Goal: Information Seeking & Learning: Learn about a topic

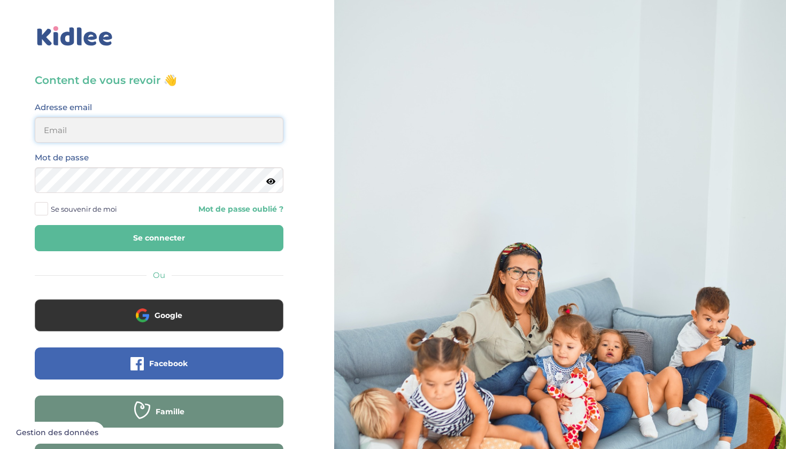
type input "naminata.fofanaa@gmail.com"
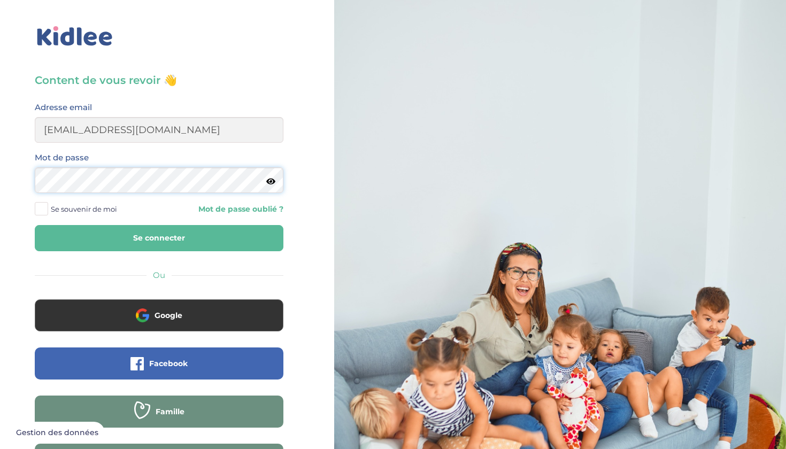
click at [159, 238] on button "Se connecter" at bounding box center [159, 238] width 249 height 26
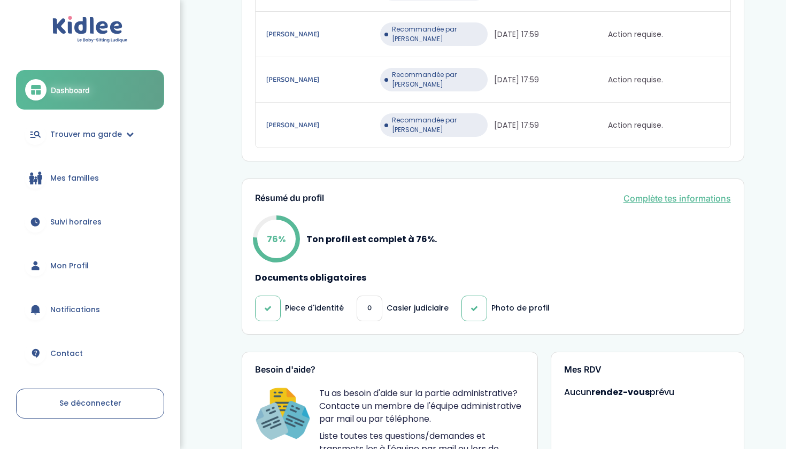
scroll to position [364, 0]
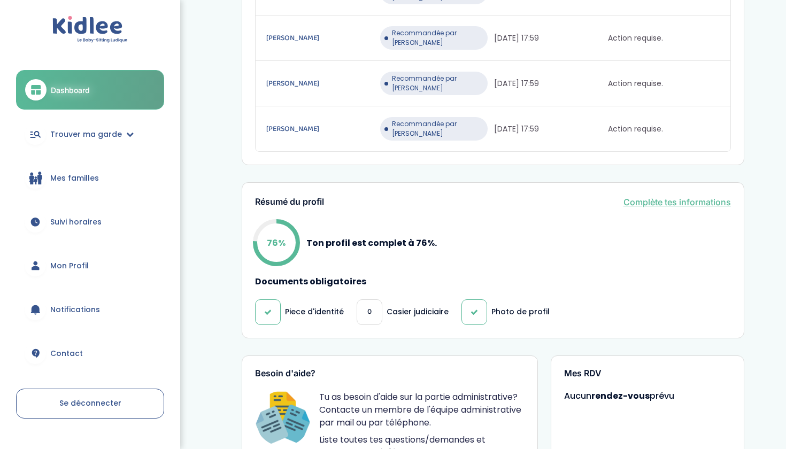
click at [416, 306] on p "Casier judiciaire" at bounding box center [418, 311] width 62 height 11
click at [677, 196] on link "Complète tes informations" at bounding box center [676, 202] width 107 height 13
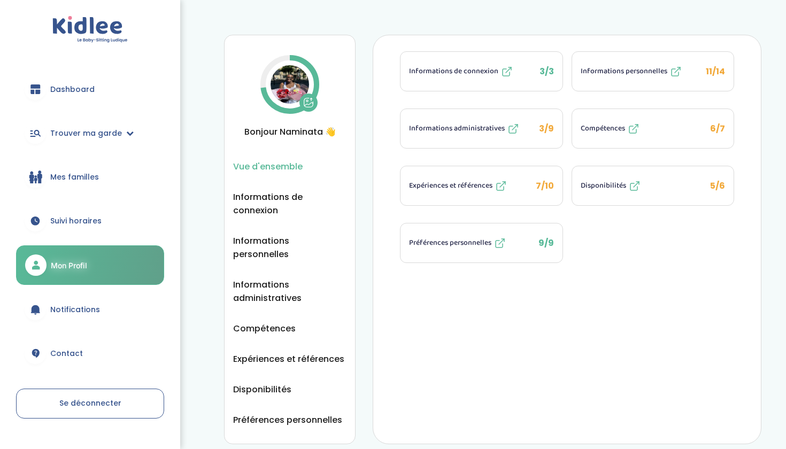
click at [483, 133] on span "Informations administratives" at bounding box center [457, 128] width 96 height 11
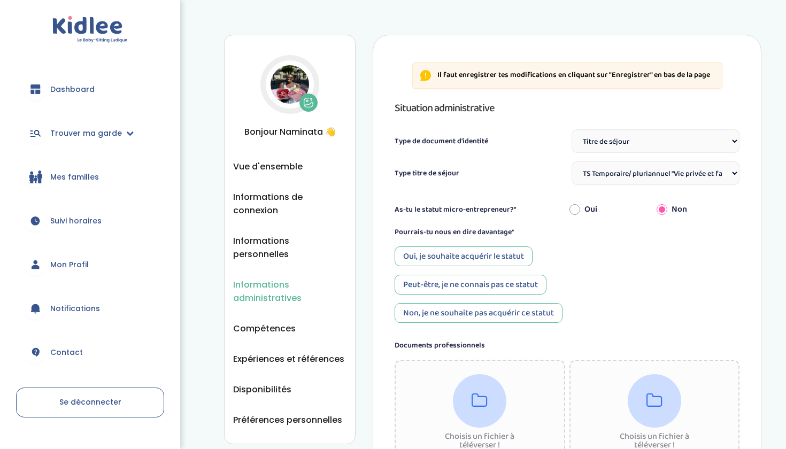
select select "Titre de séjour"
select select "TS Temporaire/ pluriannuel "Vie privée et familiale""
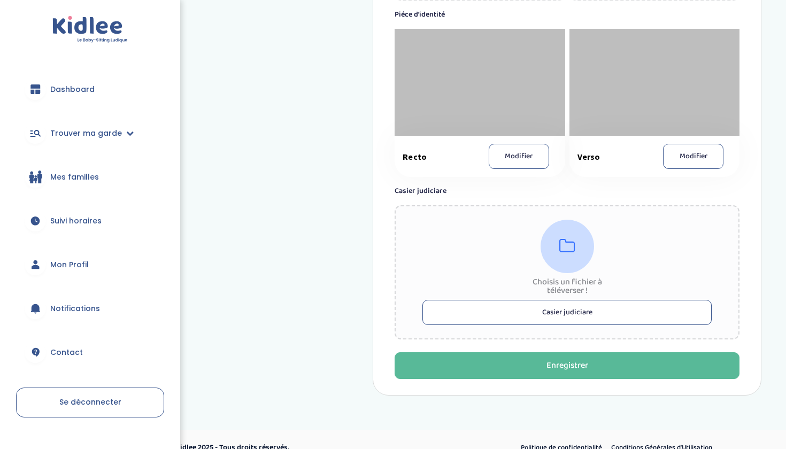
scroll to position [635, 0]
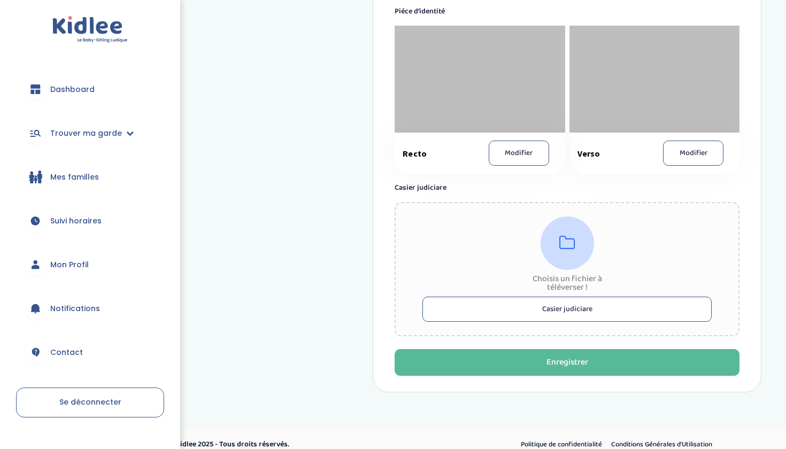
click at [554, 310] on button "Casier judiciare" at bounding box center [566, 309] width 289 height 25
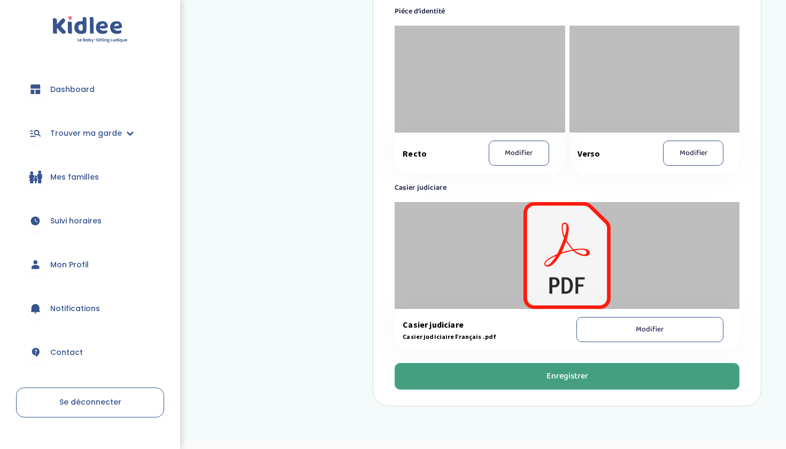
click at [567, 382] on div "Enregistrer" at bounding box center [567, 377] width 42 height 12
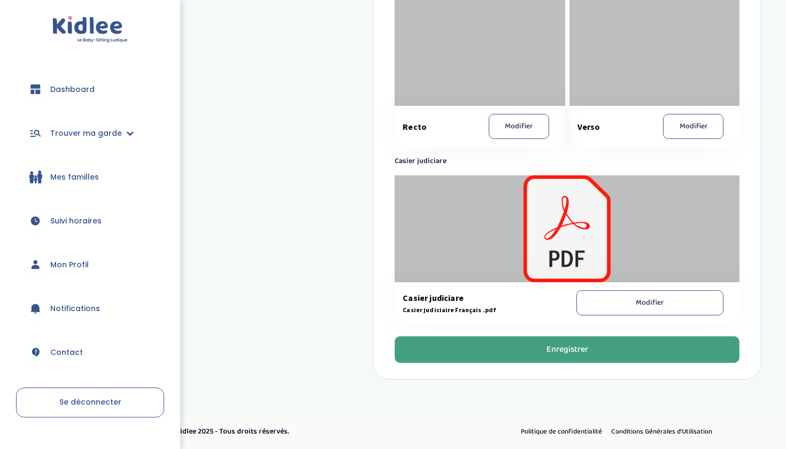
scroll to position [673, 0]
click at [575, 347] on div "Enregistrer" at bounding box center [567, 350] width 42 height 12
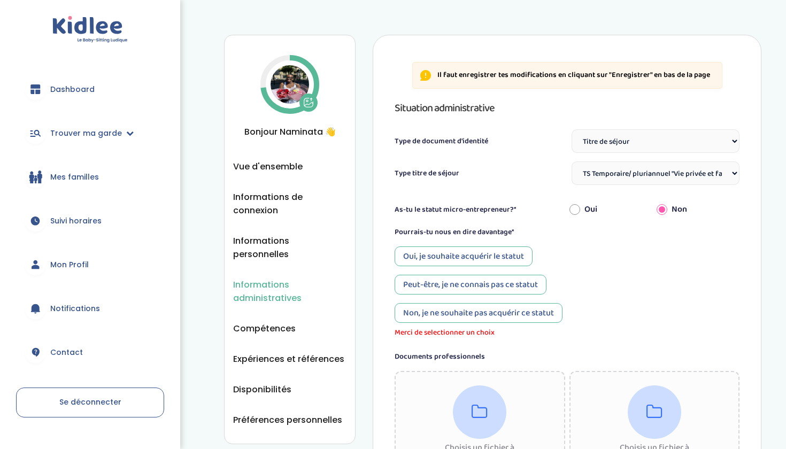
scroll to position [0, 0]
click at [83, 98] on link "Dashboard" at bounding box center [90, 89] width 148 height 38
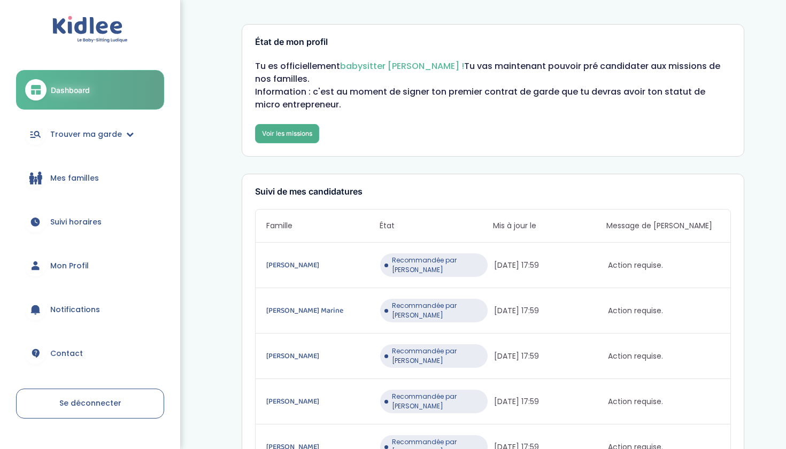
scroll to position [2, 0]
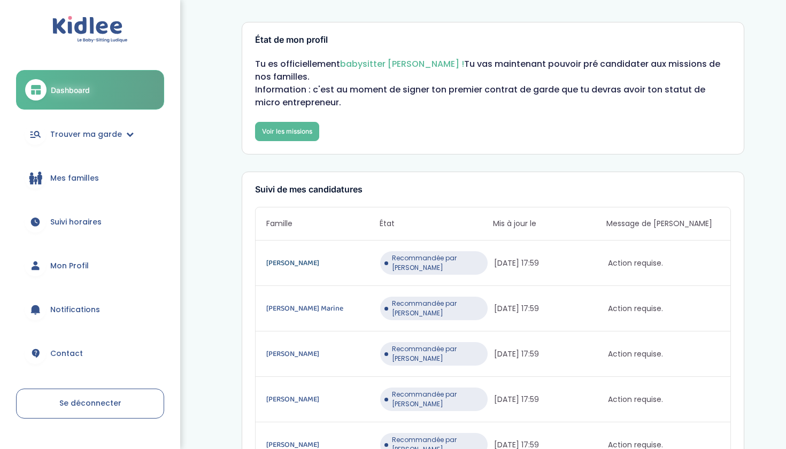
click at [276, 257] on link "Perier Hugo" at bounding box center [322, 263] width 112 height 12
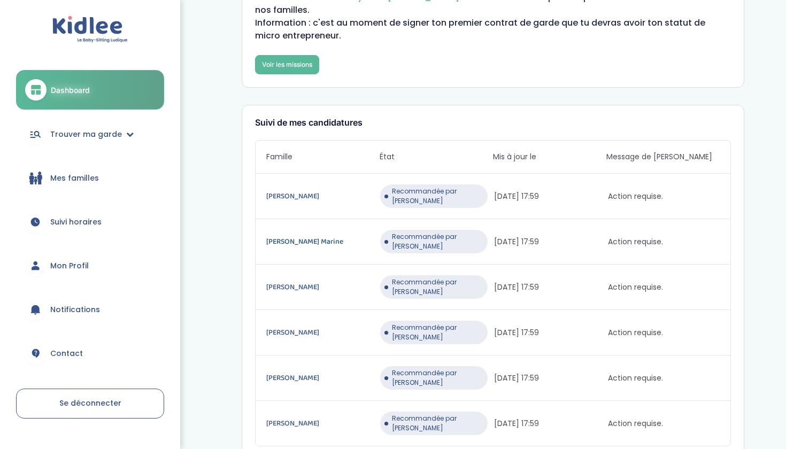
click at [292, 236] on link "Cherrier Marine" at bounding box center [322, 242] width 112 height 12
click at [289, 190] on link "Perier Hugo" at bounding box center [322, 196] width 112 height 12
click at [299, 236] on link "Cherrier Marine" at bounding box center [322, 242] width 112 height 12
click at [291, 281] on link "Charrouf Ghita" at bounding box center [322, 287] width 112 height 12
click at [304, 327] on link "Calmejane Julie" at bounding box center [322, 333] width 112 height 12
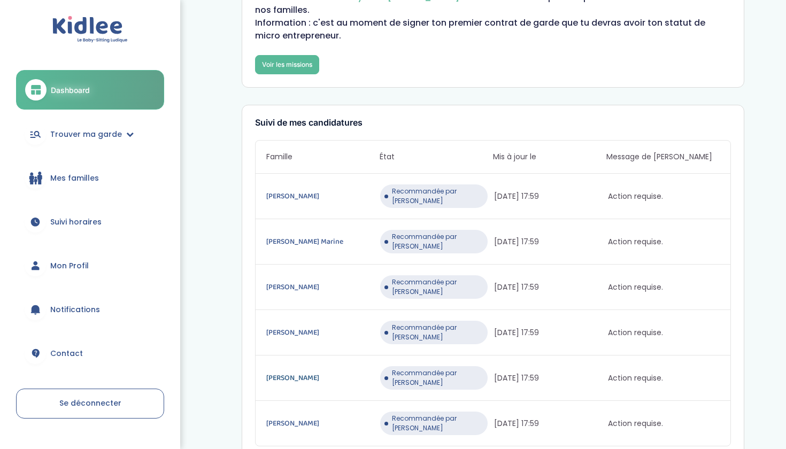
click at [287, 372] on link "ROSETTE Cécilia" at bounding box center [322, 378] width 112 height 12
click at [294, 418] on link "GERMAINE Guillaume" at bounding box center [322, 424] width 112 height 12
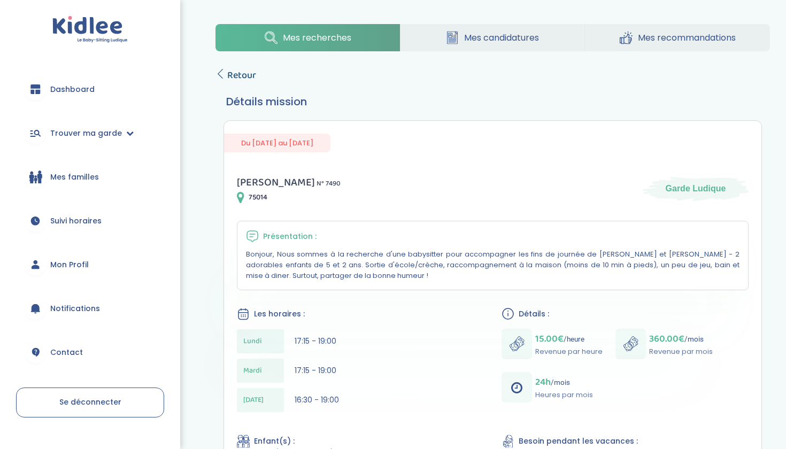
click at [241, 71] on span "Retour" at bounding box center [241, 75] width 29 height 15
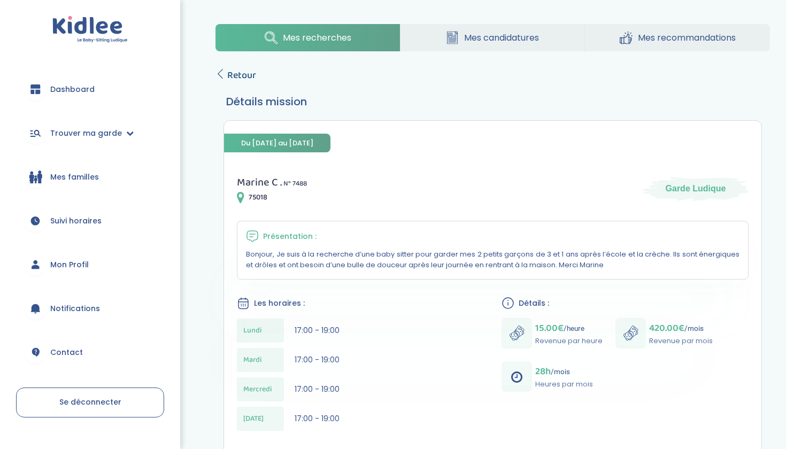
click at [245, 74] on span "Retour" at bounding box center [241, 75] width 29 height 15
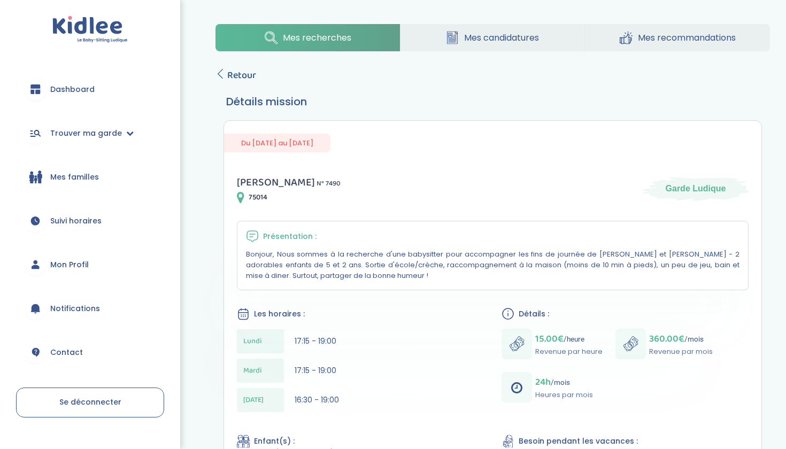
click at [235, 73] on span "Retour" at bounding box center [241, 75] width 29 height 15
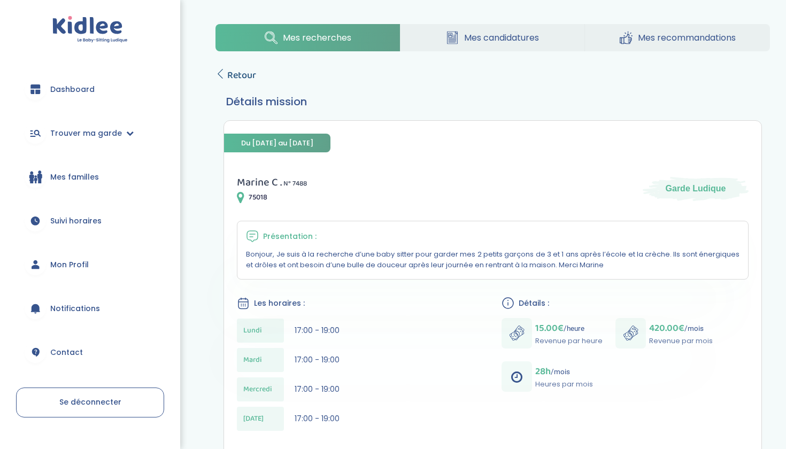
click at [236, 70] on span "Retour" at bounding box center [241, 75] width 29 height 15
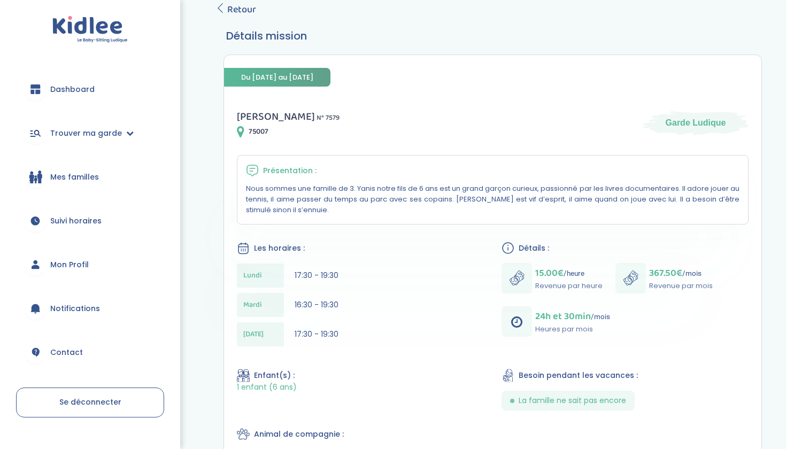
scroll to position [61, 0]
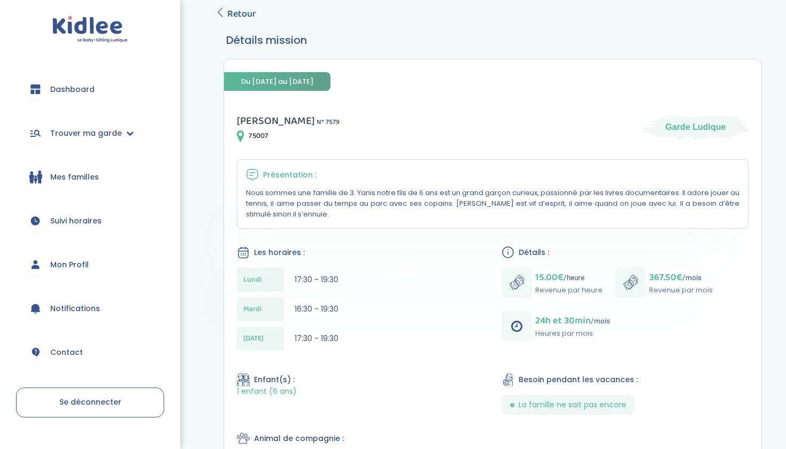
click at [238, 16] on span "Retour" at bounding box center [241, 13] width 29 height 15
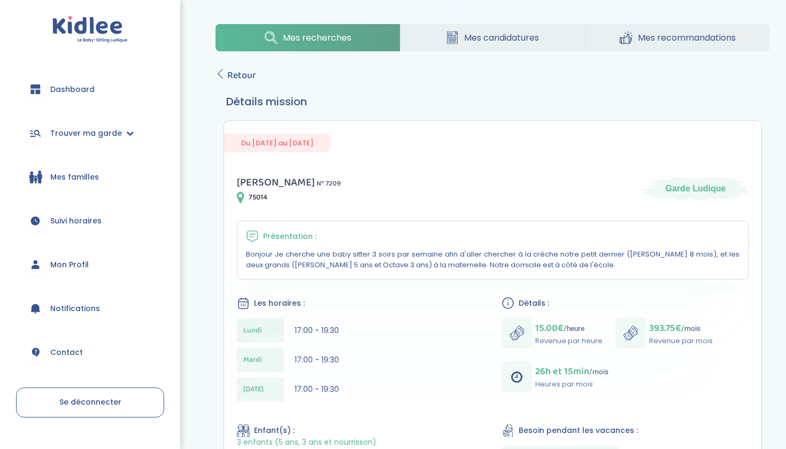
click at [247, 87] on div "Mes recherches Mes candidatures Mes recommandations Retour Détails mission Du […" at bounding box center [492, 330] width 587 height 629
click at [247, 80] on span "Retour" at bounding box center [241, 75] width 29 height 15
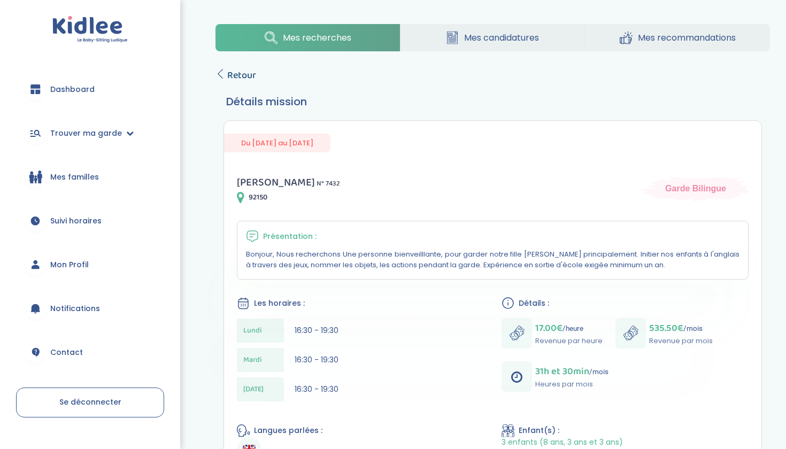
click at [236, 78] on span "Retour" at bounding box center [241, 75] width 29 height 15
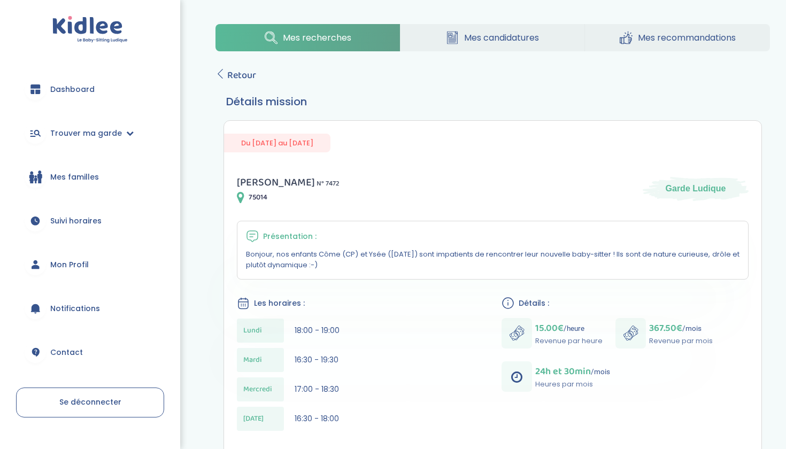
click at [103, 89] on link "Dashboard" at bounding box center [90, 89] width 148 height 38
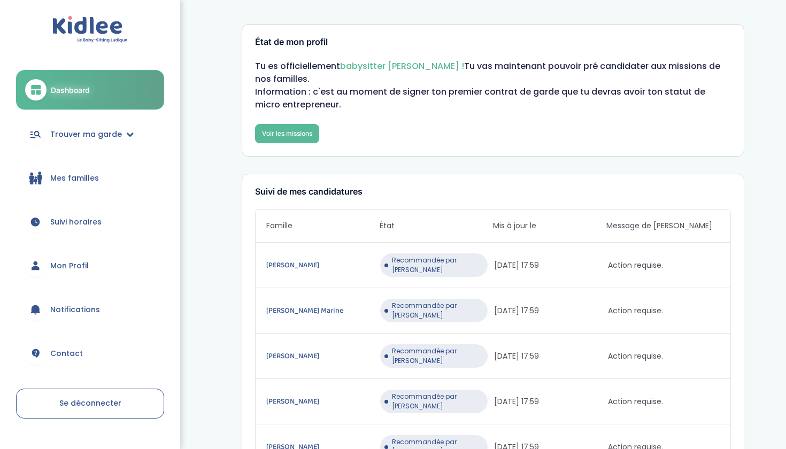
click at [88, 135] on span "Trouver ma garde" at bounding box center [86, 134] width 72 height 11
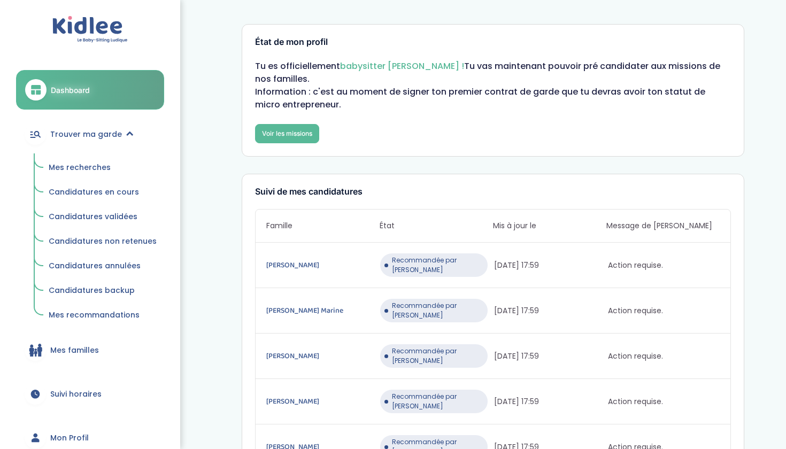
click at [79, 158] on link "Mes recherches" at bounding box center [102, 168] width 123 height 20
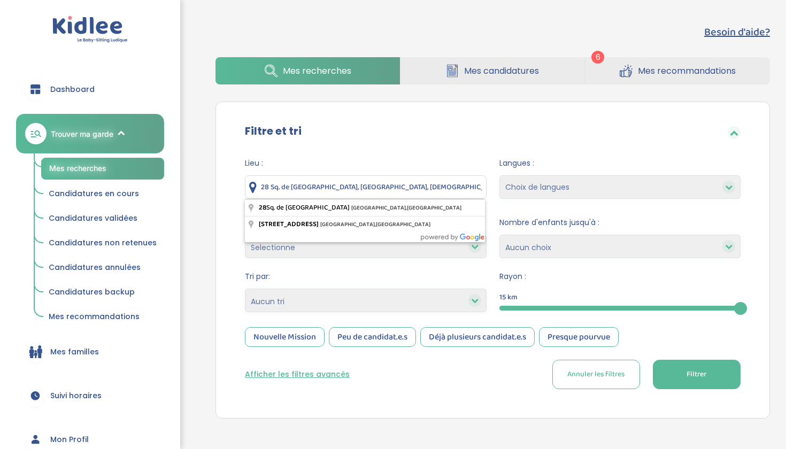
drag, startPoint x: 437, startPoint y: 187, endPoint x: 266, endPoint y: 177, distance: 170.8
click at [266, 177] on input "28 Sq. de Picardie, Saint-Ouen-l'Aumône, France" at bounding box center [365, 187] width 241 height 24
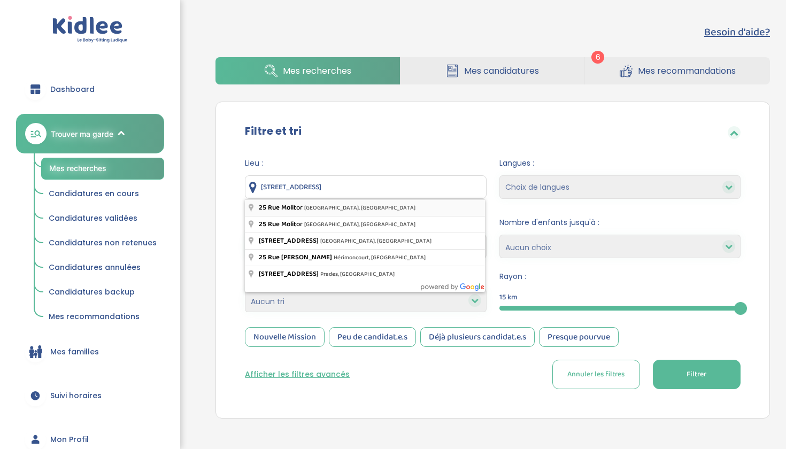
type input "25 Rue Molitor, Paris, France"
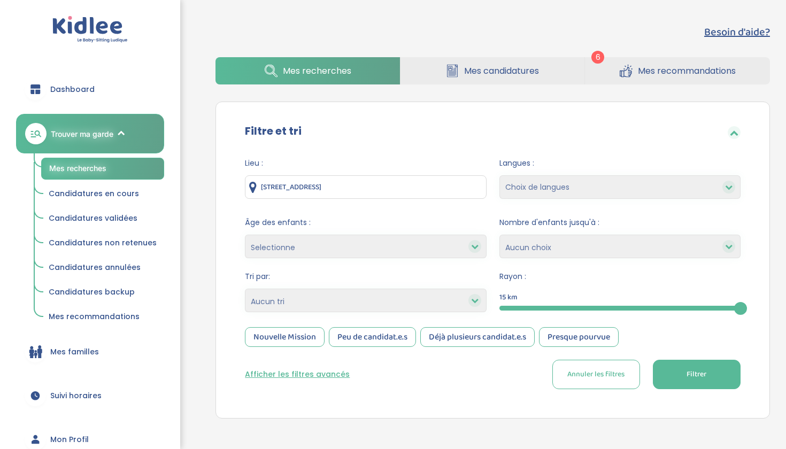
click at [715, 363] on button "Filtrer" at bounding box center [697, 374] width 88 height 29
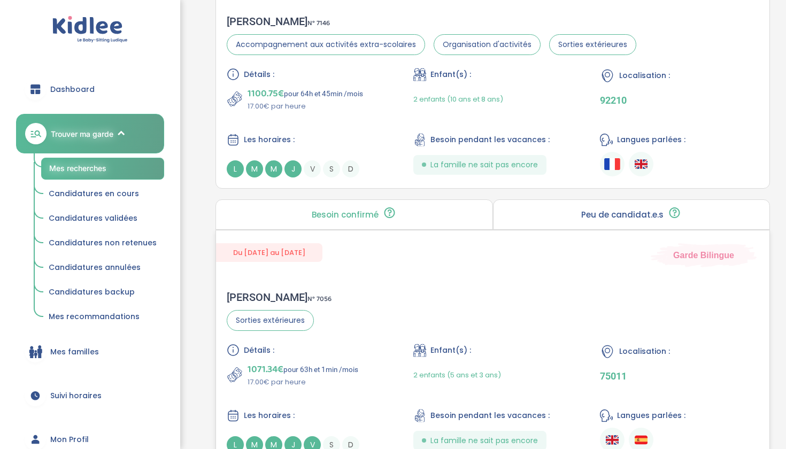
scroll to position [1962, 0]
click at [352, 112] on p "17.00€ par heure" at bounding box center [305, 107] width 115 height 11
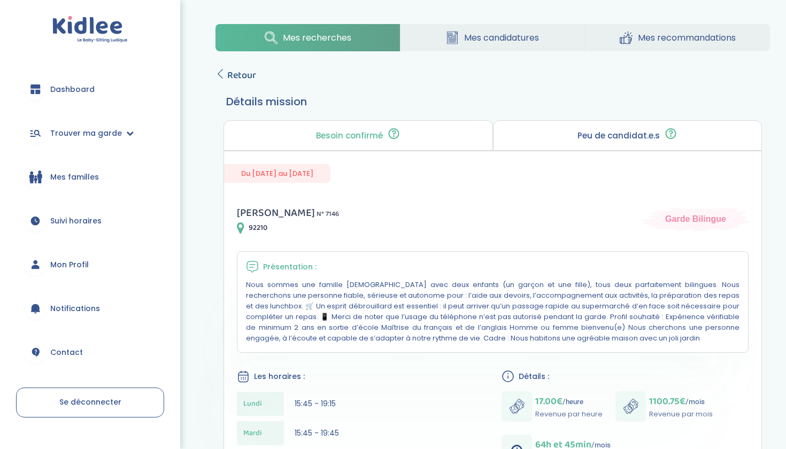
click at [237, 73] on span "Retour" at bounding box center [241, 75] width 29 height 15
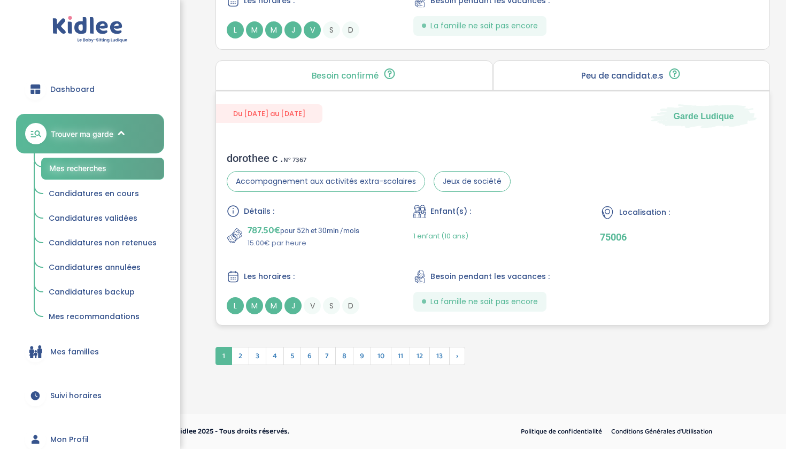
scroll to position [2930, 0]
click at [519, 106] on div "Du [DATE] au [DATE] Garde Ludique" at bounding box center [492, 109] width 553 height 37
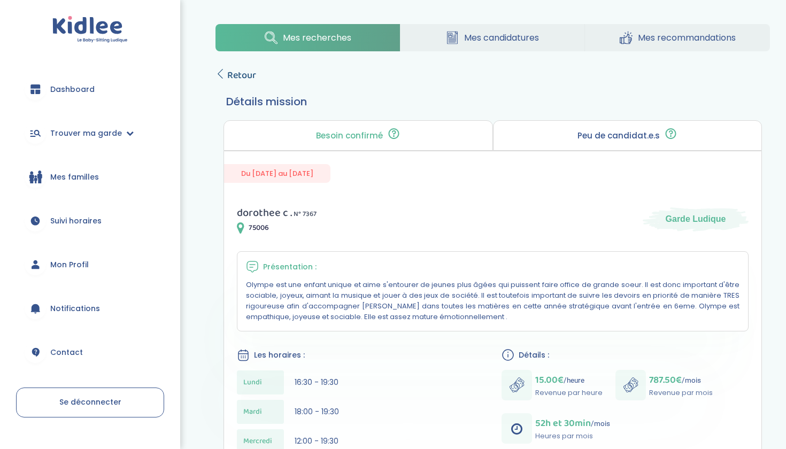
click at [238, 81] on span "Retour" at bounding box center [241, 75] width 29 height 15
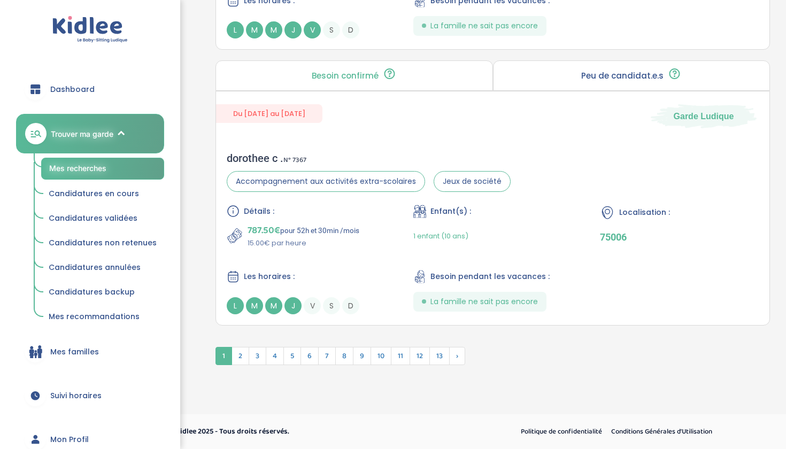
scroll to position [2930, 0]
click at [241, 352] on span "2" at bounding box center [241, 356] width 18 height 18
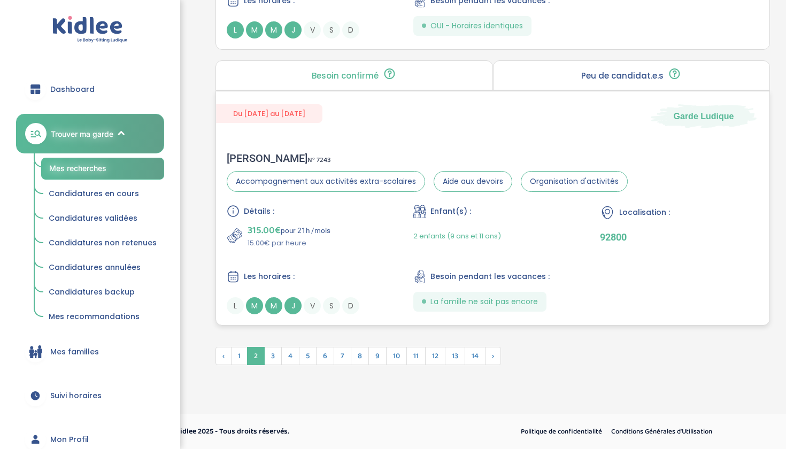
scroll to position [2901, 0]
click at [272, 361] on span "3" at bounding box center [273, 356] width 18 height 18
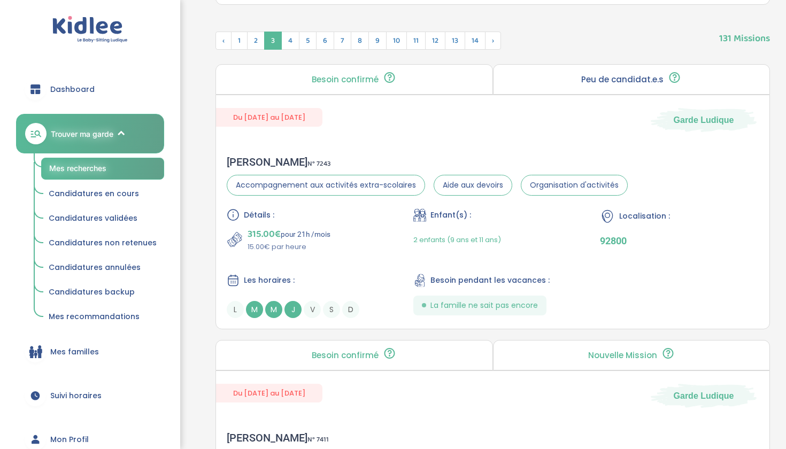
scroll to position [418, 0]
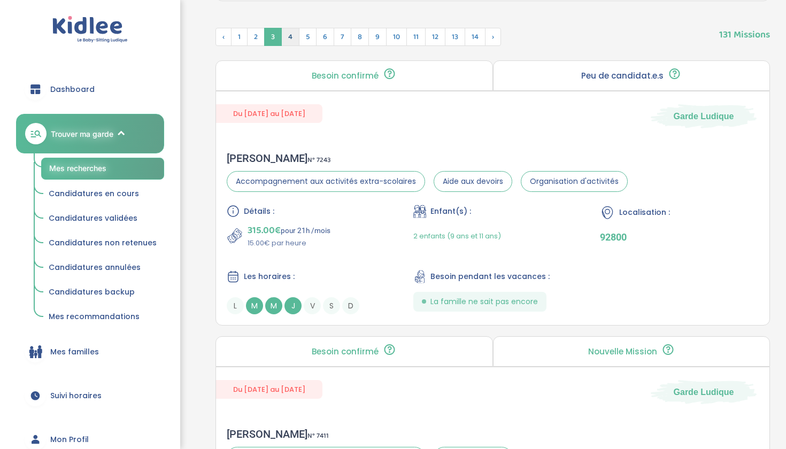
click at [295, 38] on span "4" at bounding box center [290, 37] width 18 height 18
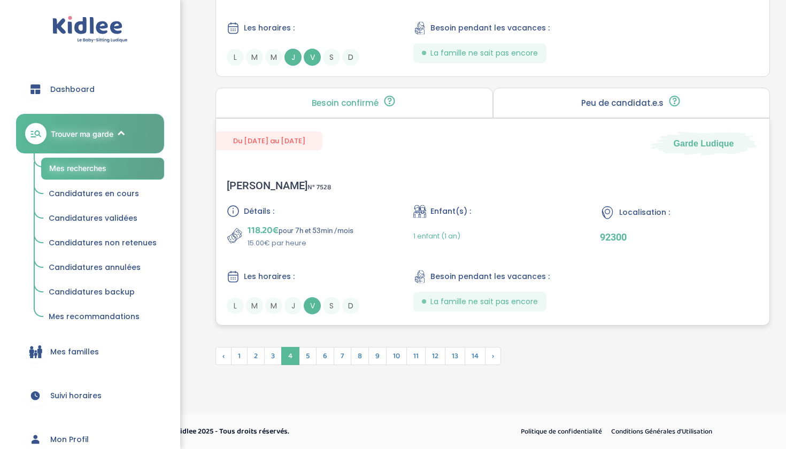
scroll to position [2905, 0]
click at [311, 354] on span "5" at bounding box center [308, 356] width 18 height 18
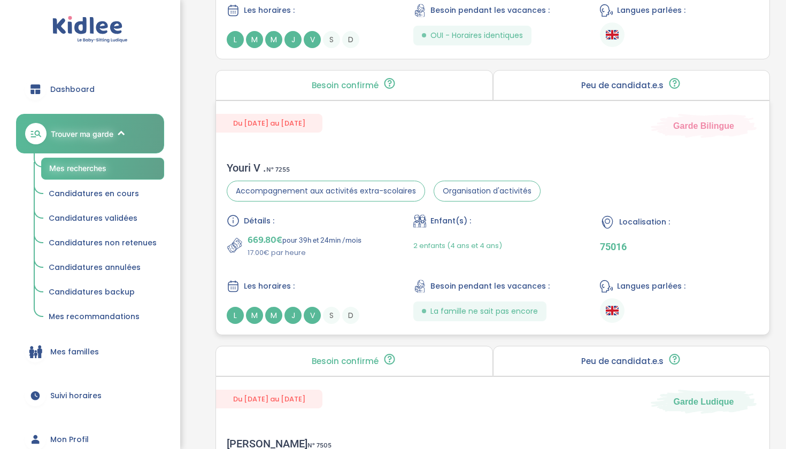
scroll to position [2309, 0]
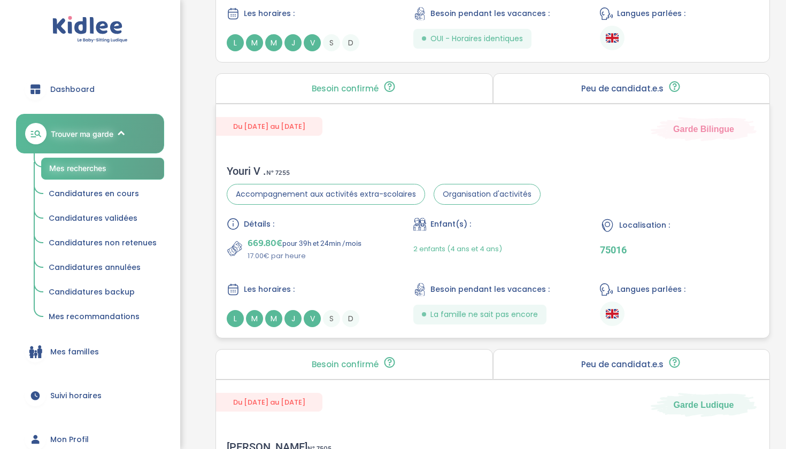
click at [320, 289] on div "Les horaires :" at bounding box center [306, 289] width 159 height 13
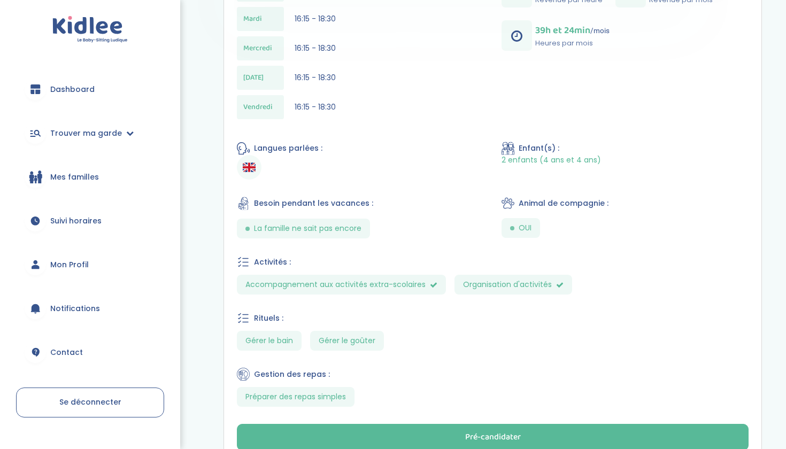
scroll to position [403, 0]
drag, startPoint x: 296, startPoint y: 107, endPoint x: 352, endPoint y: 101, distance: 56.4
click at [356, 101] on div "[DATE] 16:15 - 18:30" at bounding box center [360, 108] width 247 height 24
click at [352, 101] on div "[DATE] 16:15 - 18:30" at bounding box center [360, 108] width 247 height 24
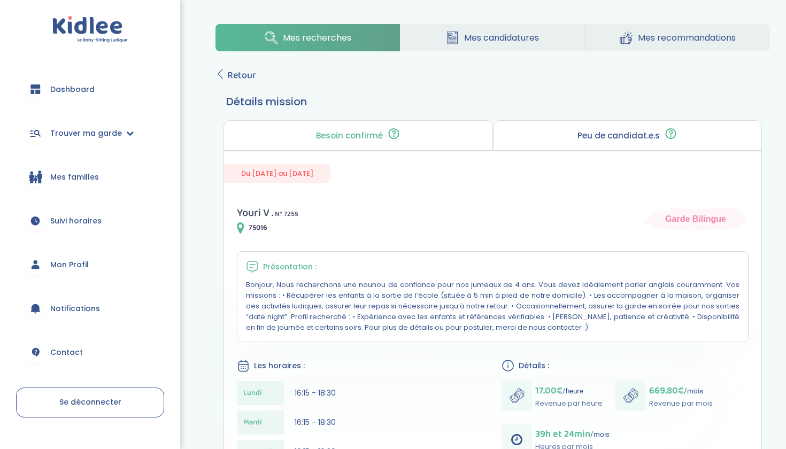
scroll to position [0, 0]
click at [233, 76] on span "Retour" at bounding box center [241, 75] width 29 height 15
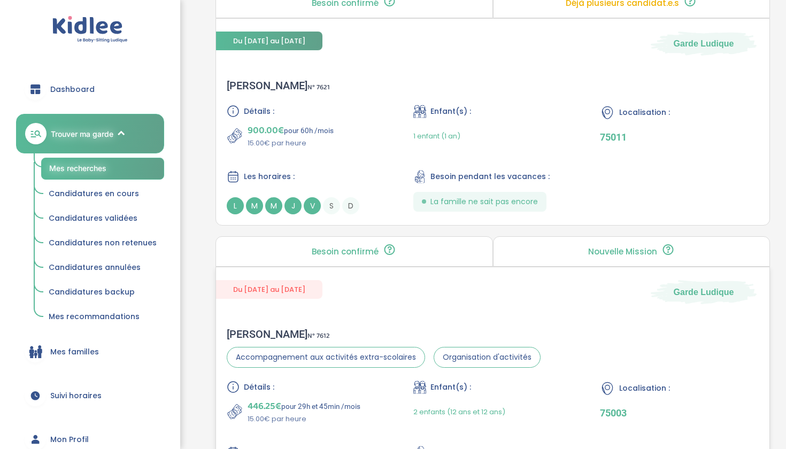
scroll to position [1042, 0]
click at [683, 110] on div "Localisation :" at bounding box center [679, 113] width 159 height 16
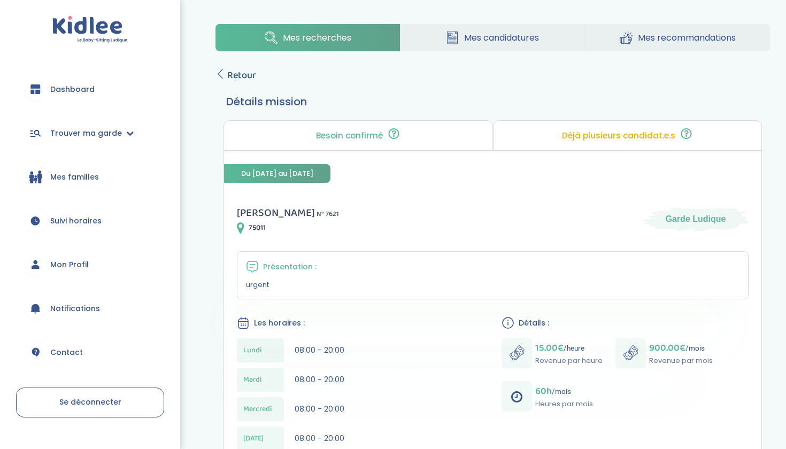
click at [240, 75] on span "Retour" at bounding box center [241, 75] width 29 height 15
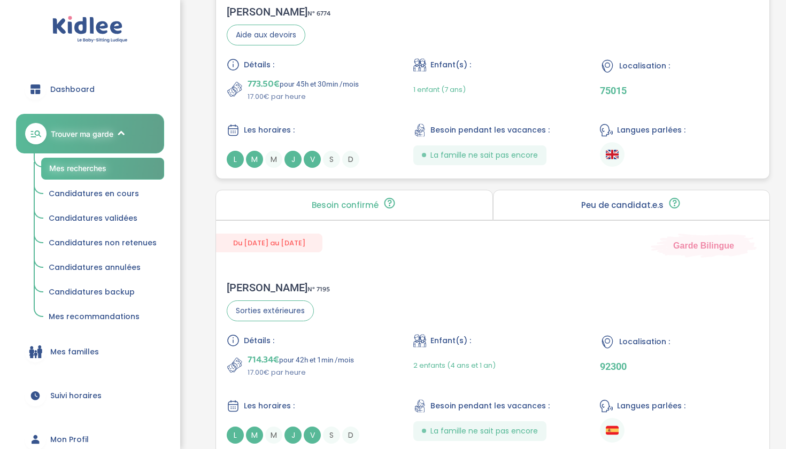
scroll to position [1640, 0]
click at [395, 114] on div "Détails : 773.50€ pour 45h et 30min /mois 17.00€ par heure Enfant(s) : 1 enfant…" at bounding box center [493, 114] width 532 height 110
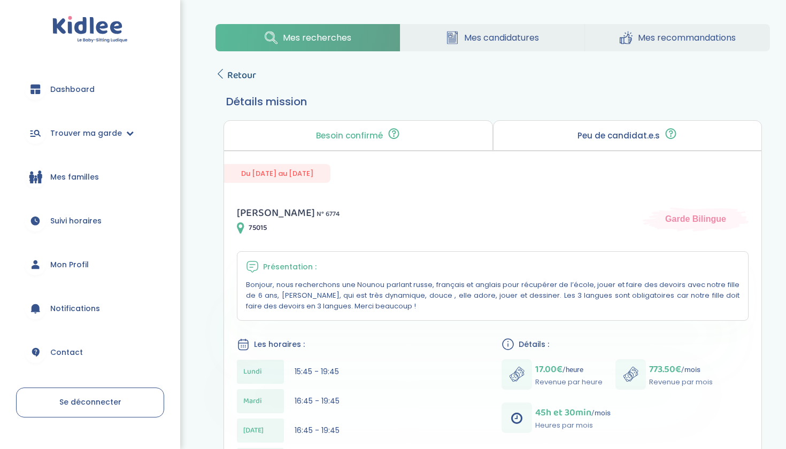
click at [248, 73] on span "Retour" at bounding box center [241, 75] width 29 height 15
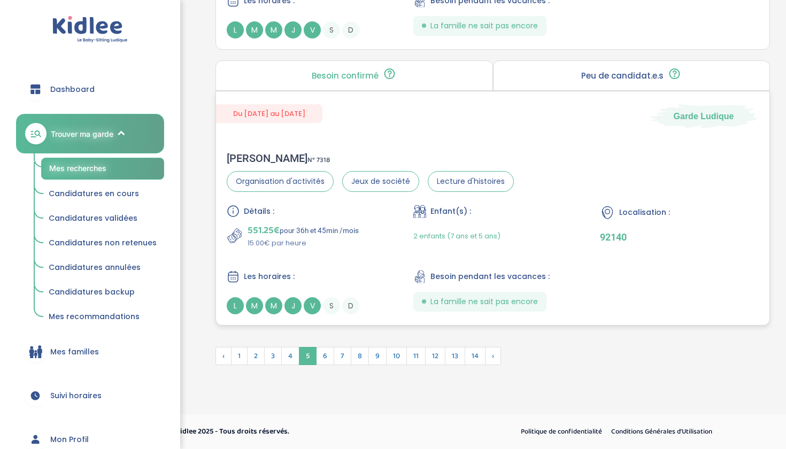
scroll to position [2873, 0]
click at [325, 354] on span "6" at bounding box center [325, 356] width 18 height 18
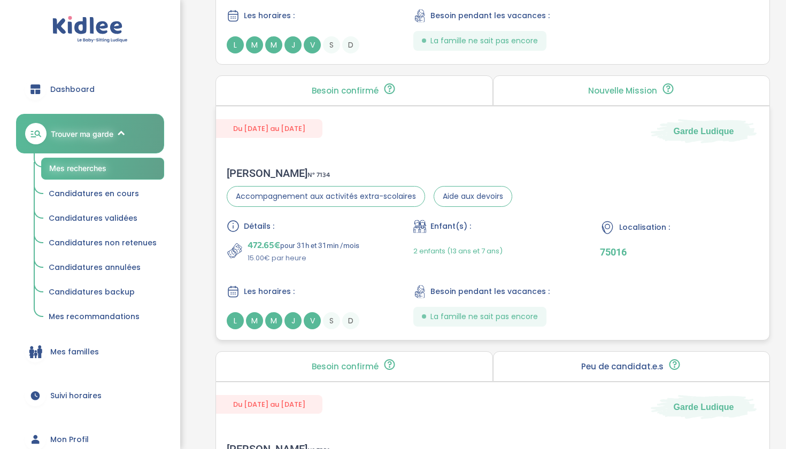
scroll to position [2280, 0]
click at [534, 212] on div "Celine R . N° 7134 Accompagnement aux activités extra-scolaires Aide aux devoir…" at bounding box center [492, 249] width 553 height 184
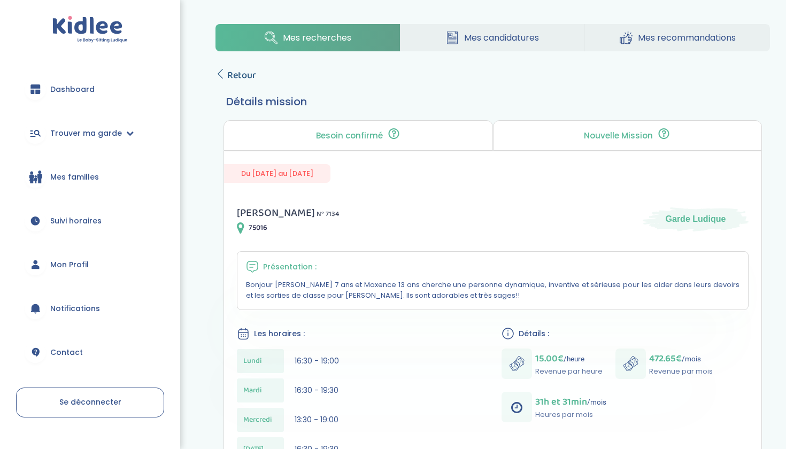
click at [242, 78] on span "Retour" at bounding box center [241, 75] width 29 height 15
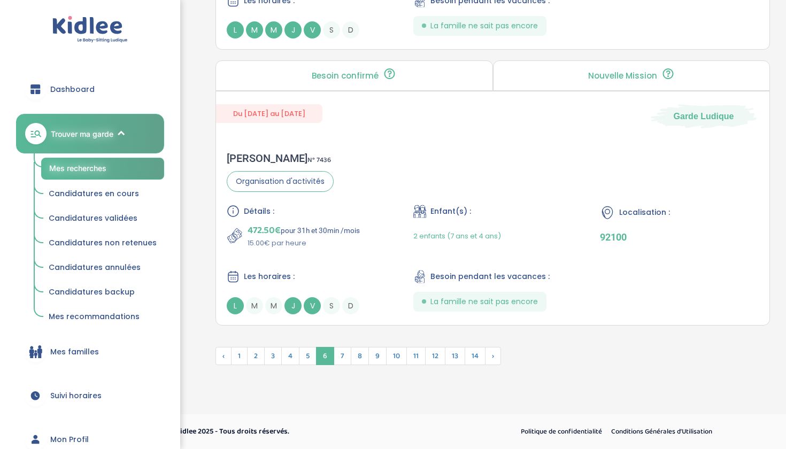
scroll to position [2848, 0]
click at [345, 351] on span "7" at bounding box center [343, 356] width 18 height 18
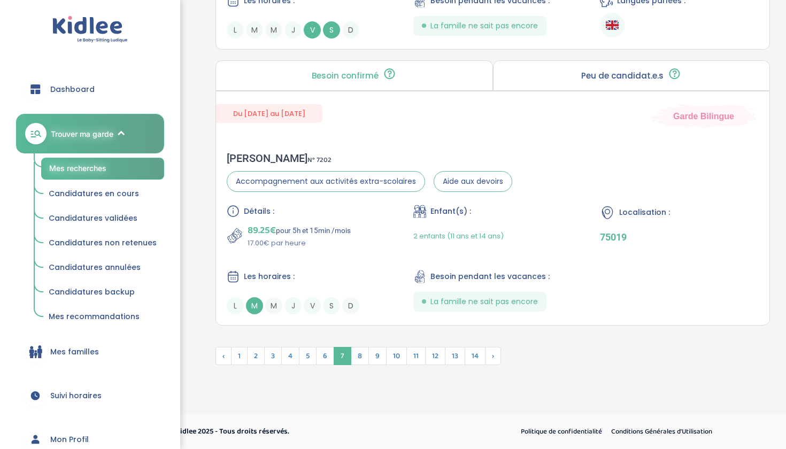
scroll to position [2901, 0]
click at [365, 357] on span "8" at bounding box center [360, 356] width 18 height 18
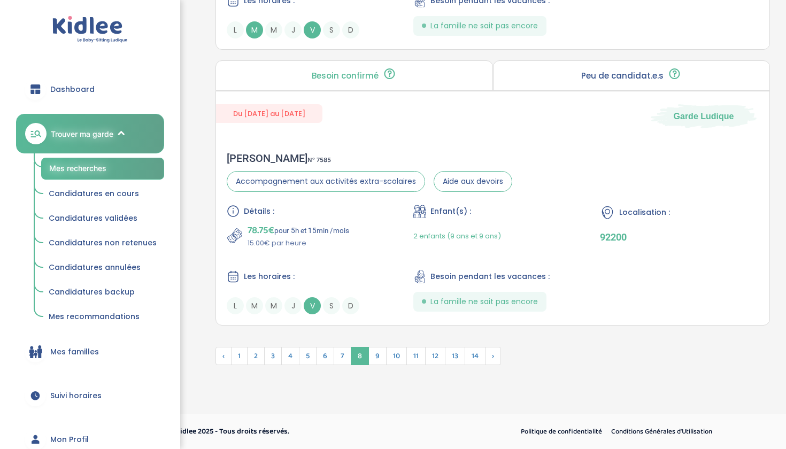
scroll to position [2930, 0]
click at [379, 359] on span "9" at bounding box center [377, 356] width 18 height 18
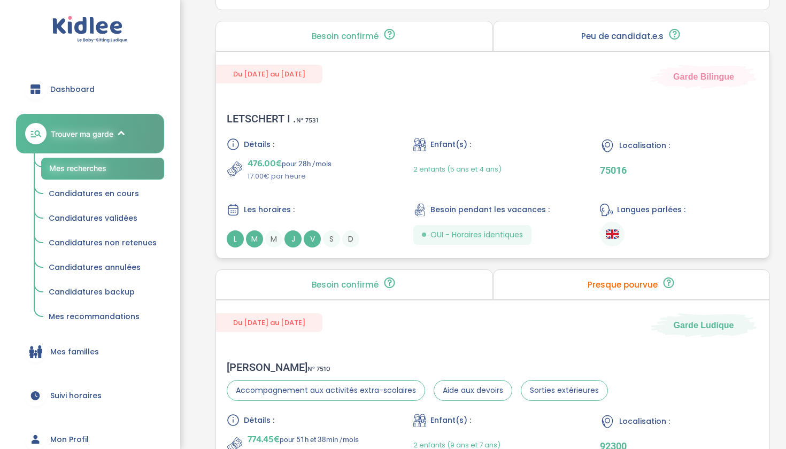
scroll to position [2113, 0]
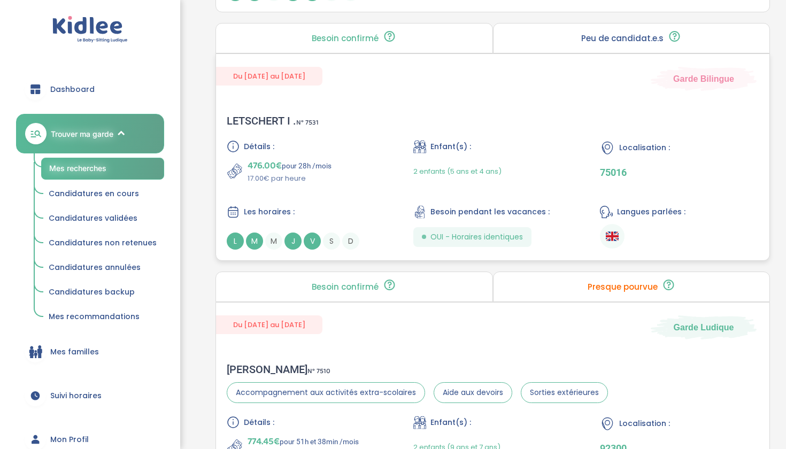
click at [554, 121] on div "LETSCHERT I . N° 7531 Détails : 476.00€ pour 28h /mois 17.00€ par heure Enfant(…" at bounding box center [492, 182] width 553 height 157
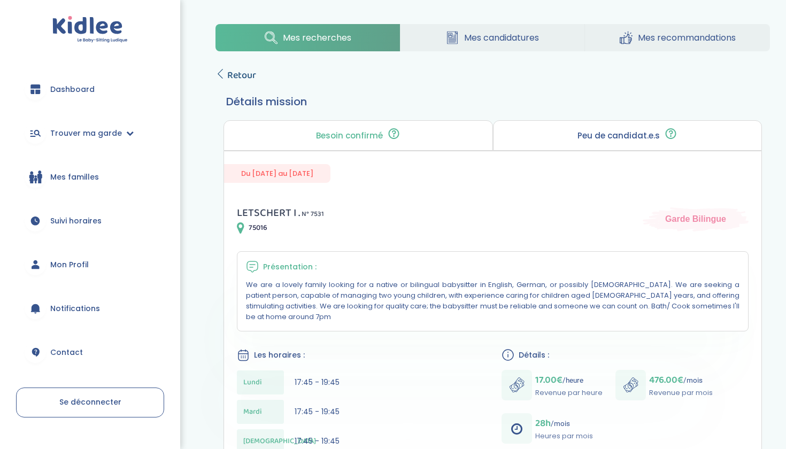
click at [233, 81] on span "Retour" at bounding box center [241, 75] width 29 height 15
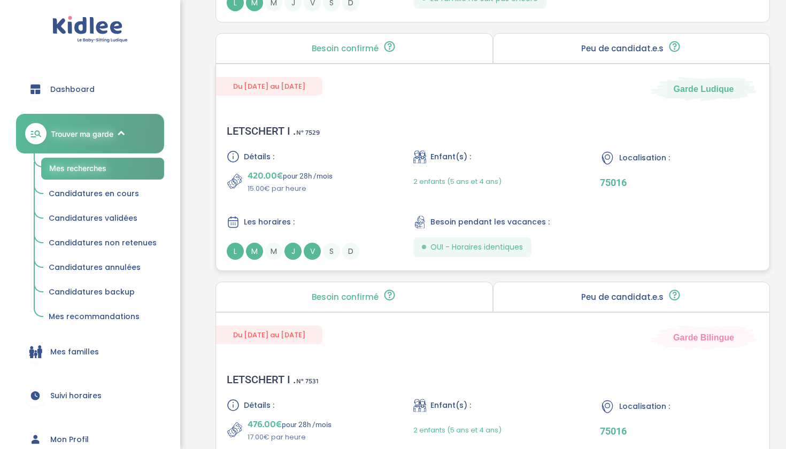
scroll to position [1854, 0]
click at [418, 165] on div "Enfant(s) : 2 enfants (5 ans et 4 ans)" at bounding box center [492, 172] width 159 height 44
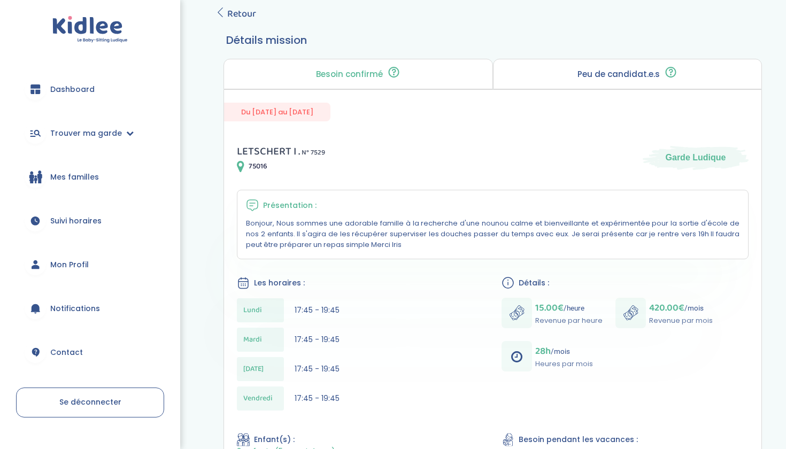
scroll to position [68, 0]
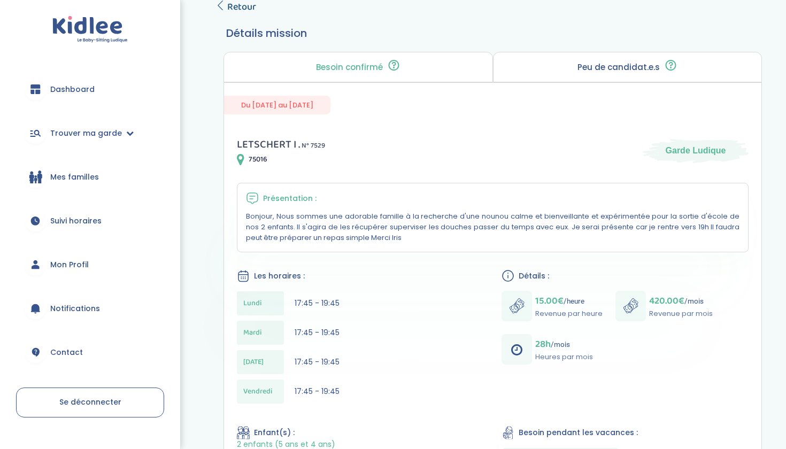
click at [238, 5] on span "Retour" at bounding box center [241, 6] width 29 height 15
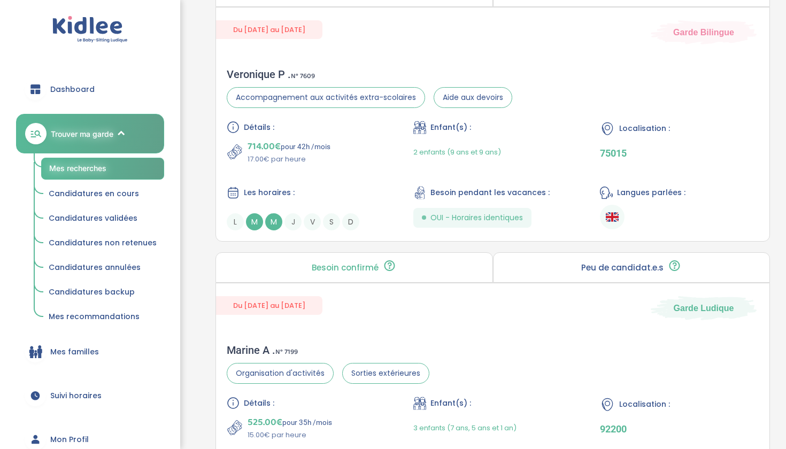
scroll to position [502, 0]
click at [550, 117] on div "Veronique P . N° 7609 Accompagnement aux activités extra-scolaires Aide aux dev…" at bounding box center [492, 149] width 553 height 184
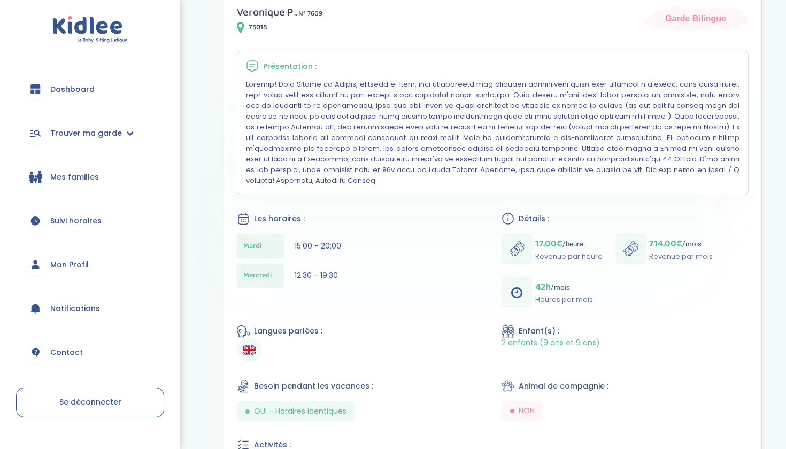
scroll to position [204, 0]
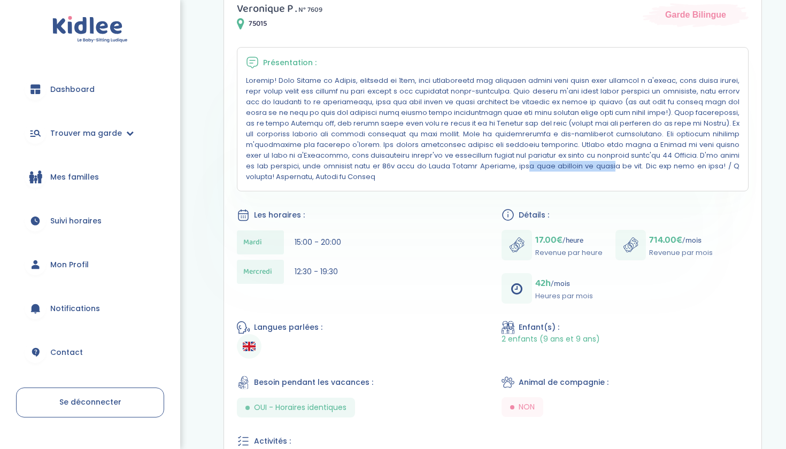
drag, startPoint x: 357, startPoint y: 164, endPoint x: 440, endPoint y: 161, distance: 83.4
click at [440, 161] on p at bounding box center [493, 128] width 494 height 107
copy p "la Motte Piquet Grenelle"
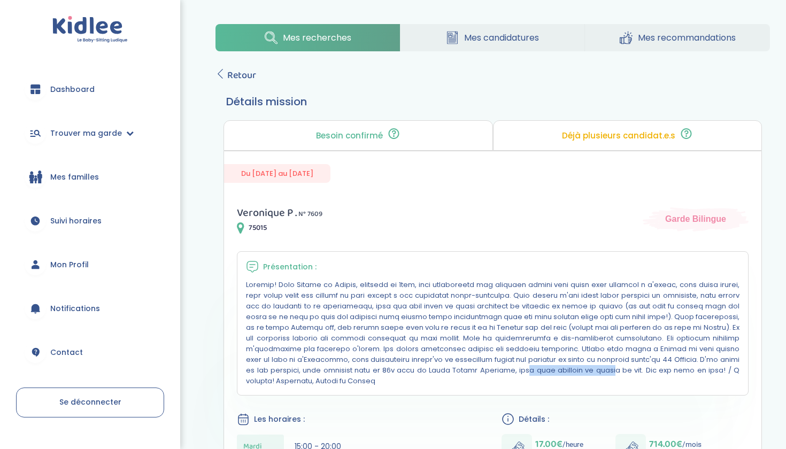
scroll to position [0, 0]
click at [237, 81] on span "Retour" at bounding box center [241, 75] width 29 height 15
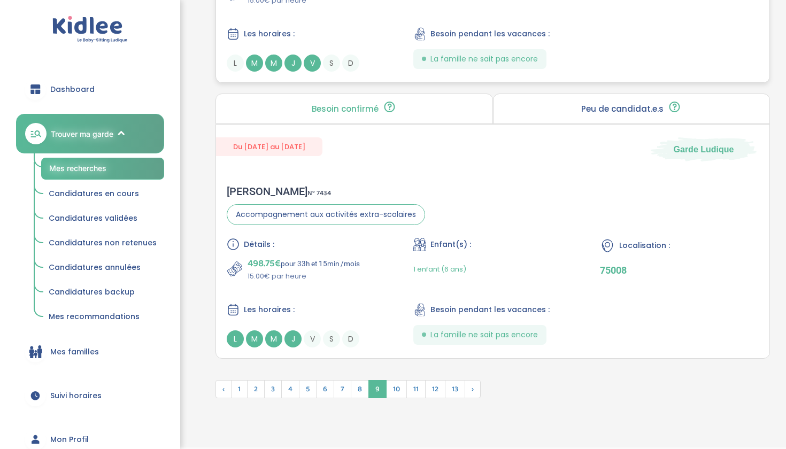
scroll to position [2843, 0]
click at [419, 386] on span "11" at bounding box center [415, 389] width 19 height 18
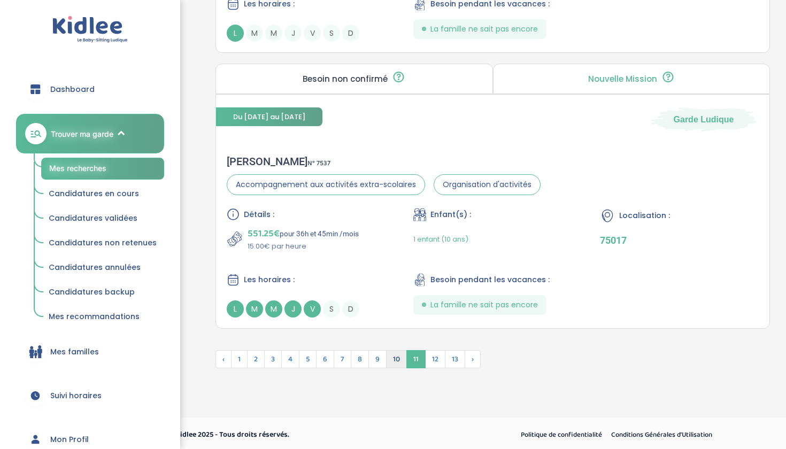
click at [399, 358] on span "10" at bounding box center [396, 359] width 21 height 18
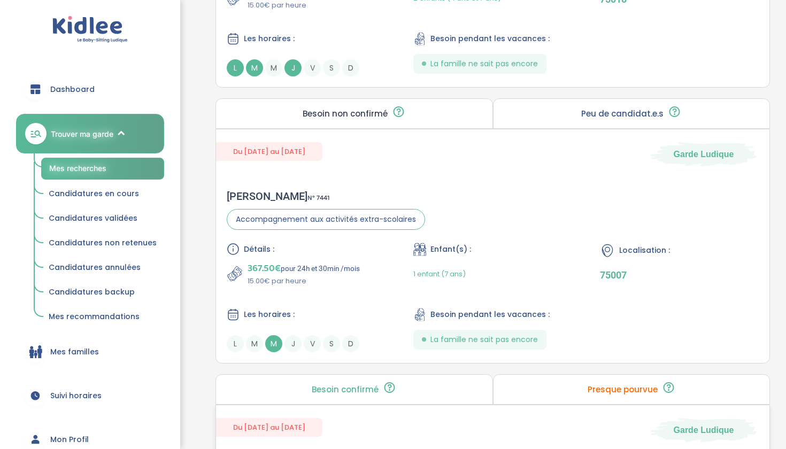
scroll to position [2003, 0]
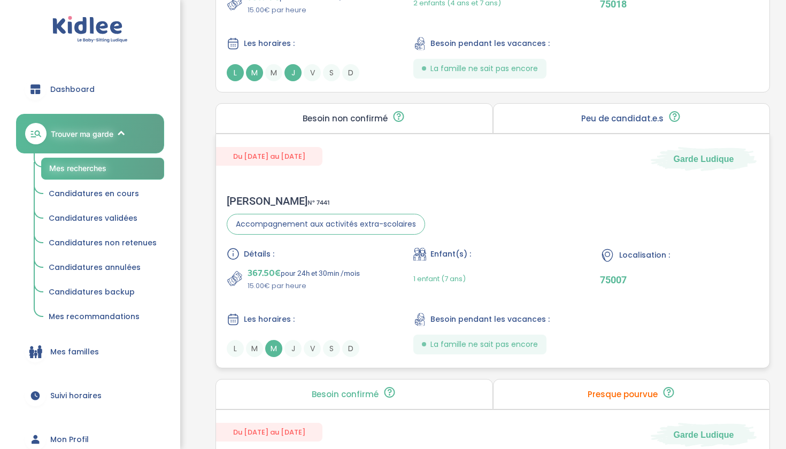
click at [536, 224] on div "Noémie C . N° 7441 Accompagnement aux activités extra-scolaires Détails : 367.5…" at bounding box center [492, 276] width 553 height 184
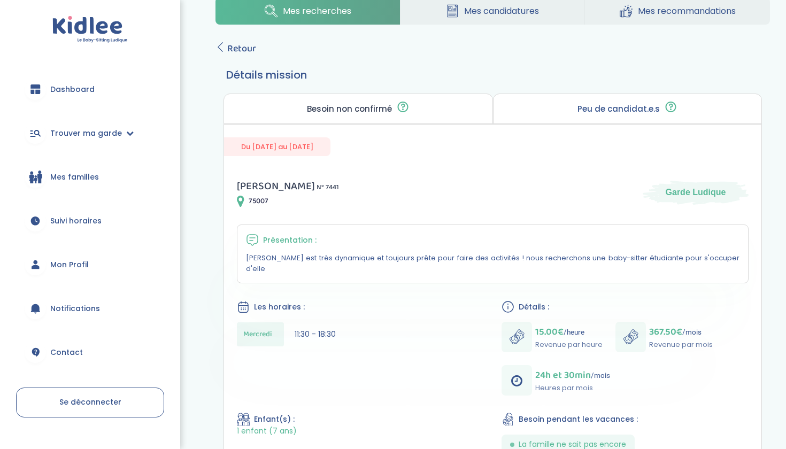
scroll to position [19, 0]
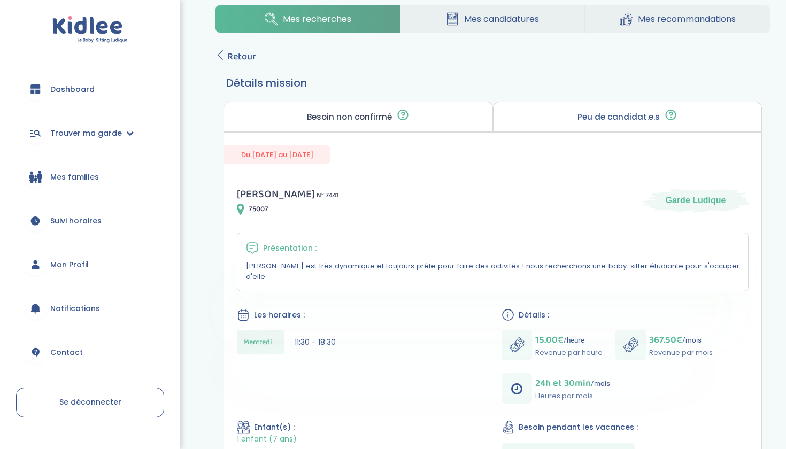
click at [226, 64] on div "Mes recherches Mes candidatures Mes recommandations Retour Détails mission Beso…" at bounding box center [492, 432] width 587 height 870
click at [232, 64] on div "Mes recherches Mes candidatures Mes recommandations Retour Détails mission Beso…" at bounding box center [492, 432] width 587 height 870
click at [246, 54] on span "Retour" at bounding box center [241, 56] width 29 height 15
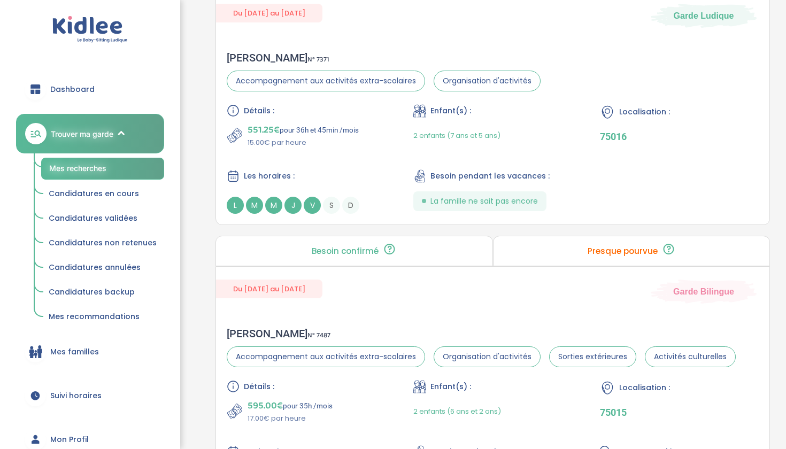
scroll to position [1072, 0]
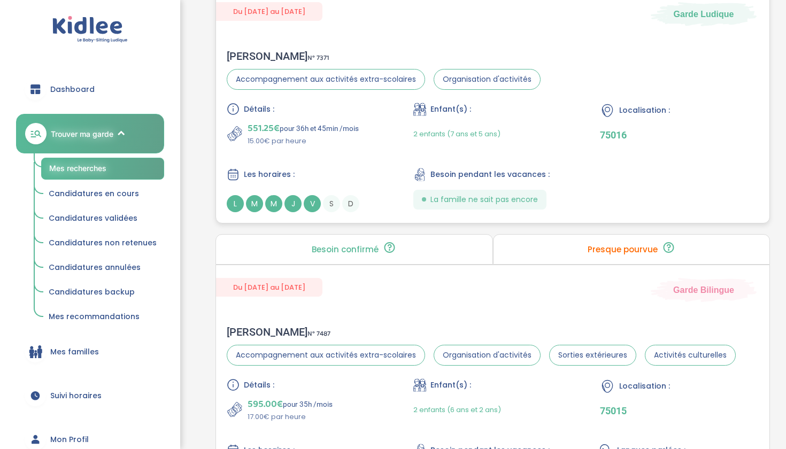
click at [476, 49] on div "[PERSON_NAME] N° 7371 Accompagnement aux activités extra-scolaires Organisation…" at bounding box center [492, 131] width 553 height 184
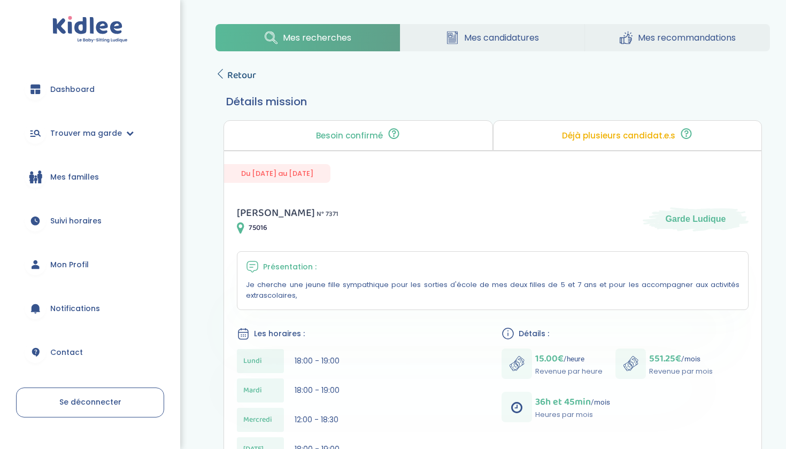
click at [224, 78] on icon at bounding box center [220, 74] width 10 height 10
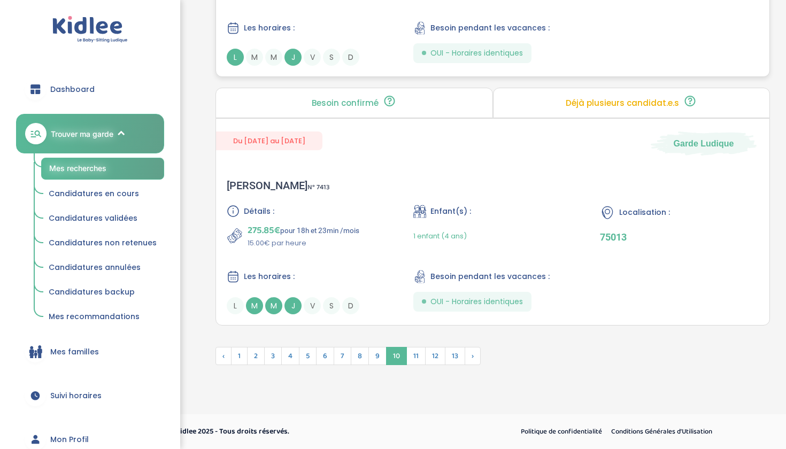
scroll to position [2876, 0]
click at [420, 355] on span "11" at bounding box center [415, 356] width 19 height 18
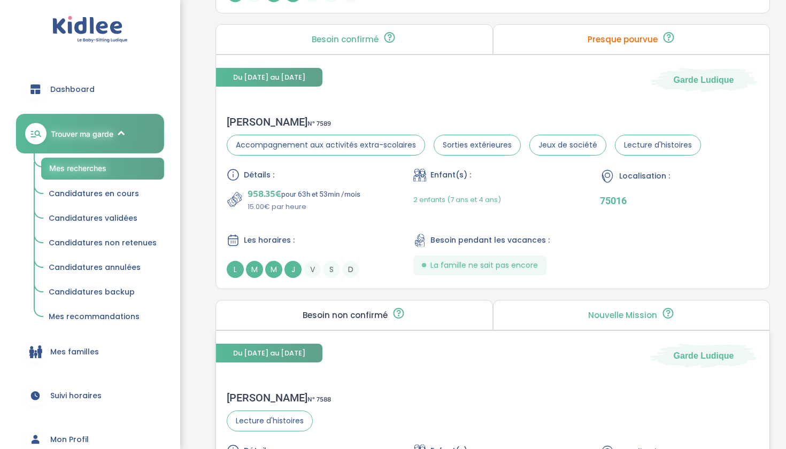
scroll to position [1281, 0]
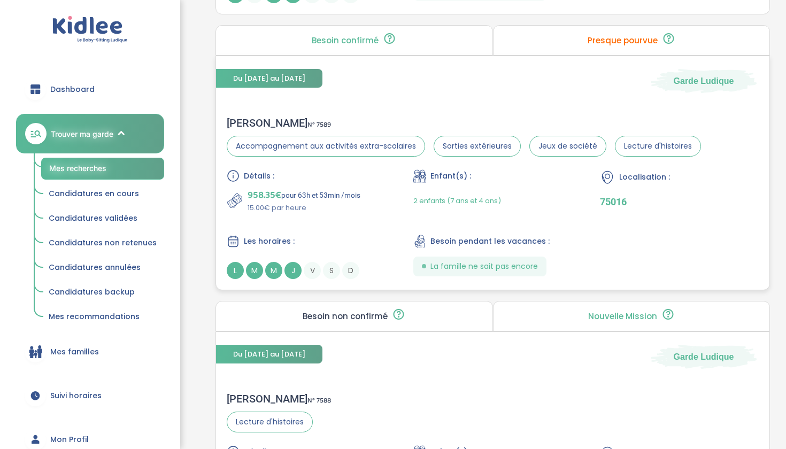
click at [527, 94] on div "Du 29-09-2025 au 26-06-2026 Garde Ludique Elisabeth R . N° 7589 Accompagnement …" at bounding box center [492, 173] width 554 height 235
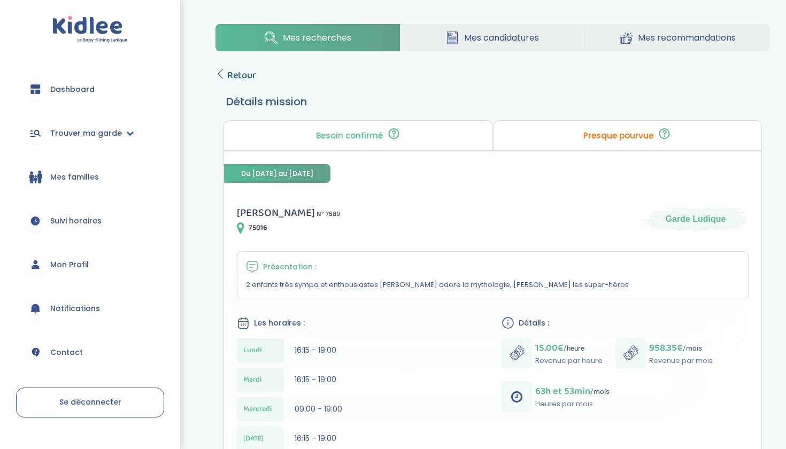
click at [226, 71] on link "Retour" at bounding box center [235, 75] width 41 height 15
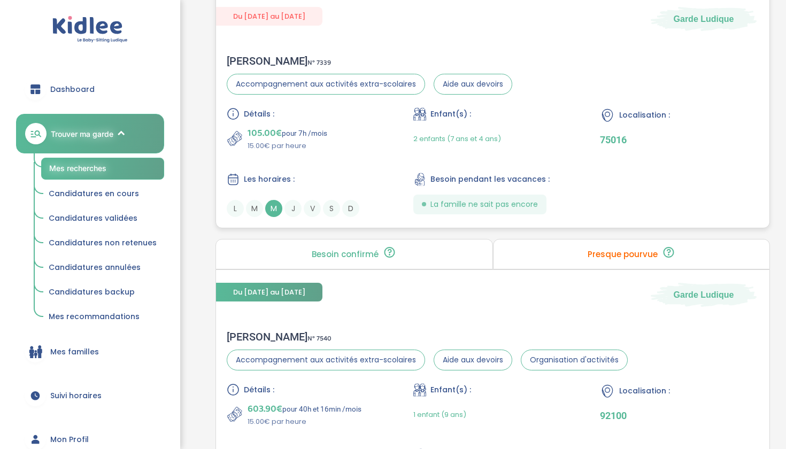
scroll to position [793, 0]
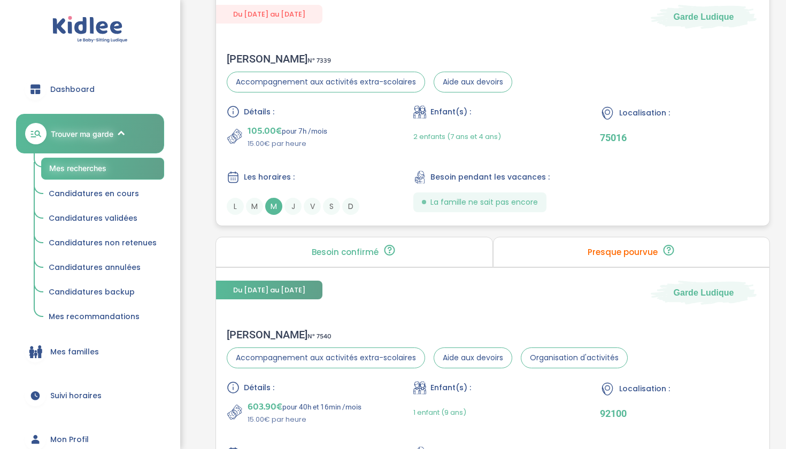
click at [380, 144] on div "105.00€ pour 7h /mois 15.00€ par heure" at bounding box center [306, 137] width 159 height 26
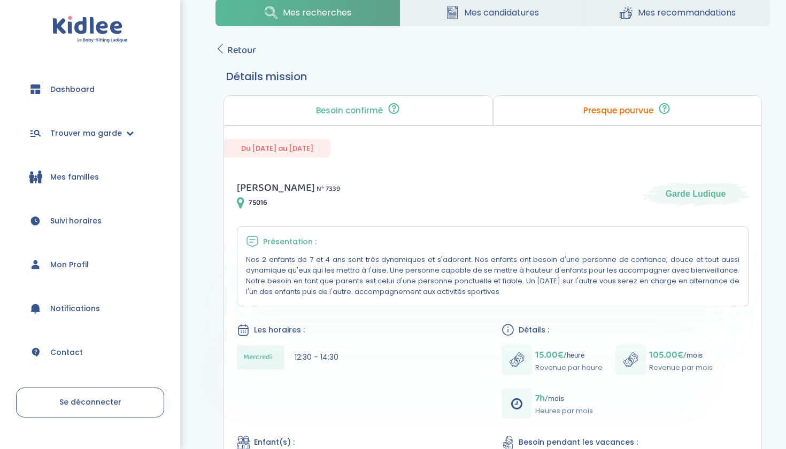
scroll to position [19, 0]
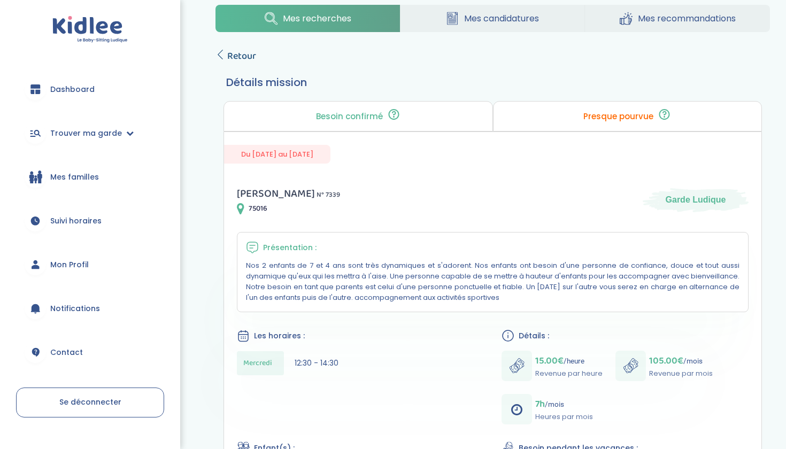
click at [236, 60] on span "Retour" at bounding box center [241, 56] width 29 height 15
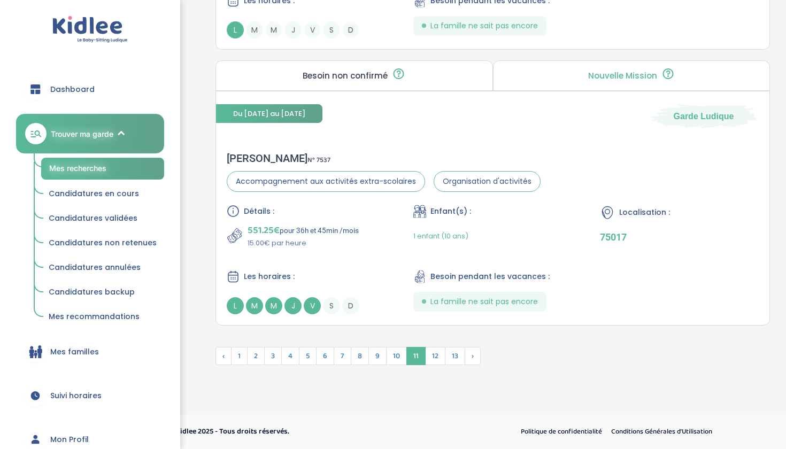
scroll to position [2846, 0]
click at [435, 350] on span "12" at bounding box center [435, 356] width 20 height 18
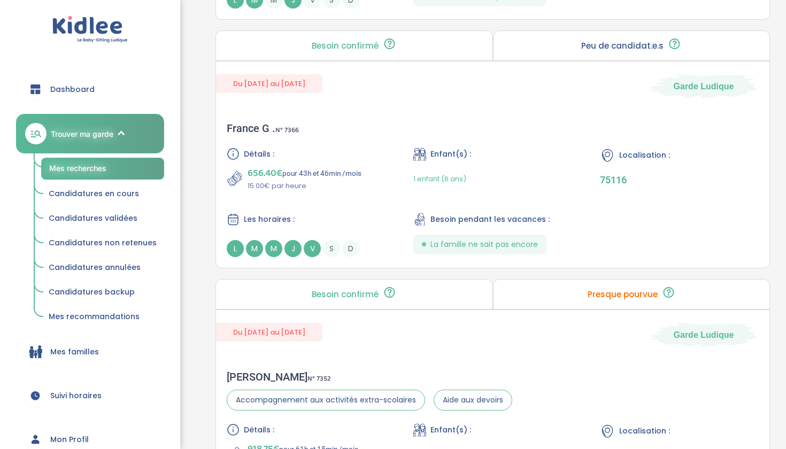
scroll to position [744, 0]
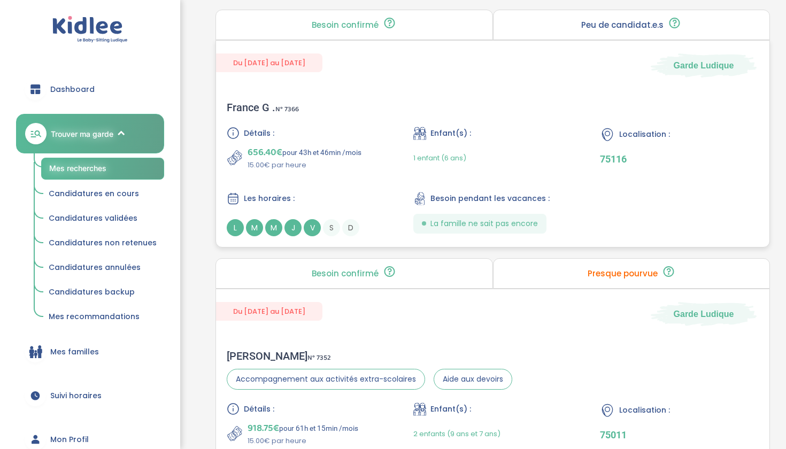
click at [576, 159] on div "Détails : 656.40€ pour 43h et 46min /mois 15.00€ par heure Enfant(s) : 1 enfant…" at bounding box center [493, 182] width 532 height 110
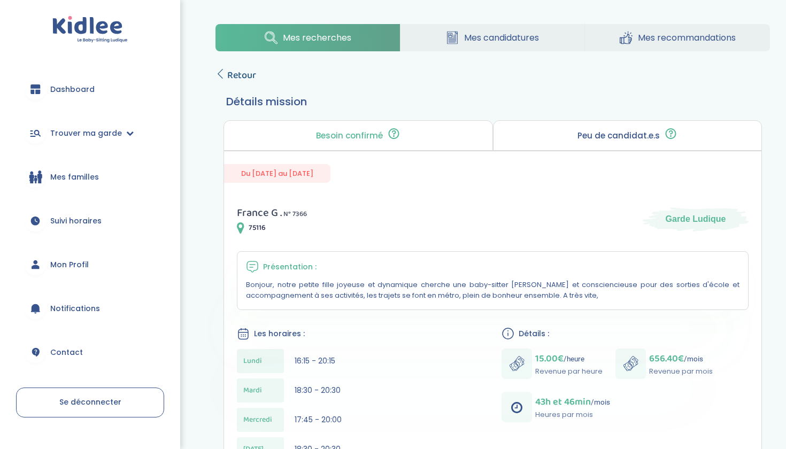
click at [244, 70] on span "Retour" at bounding box center [241, 75] width 29 height 15
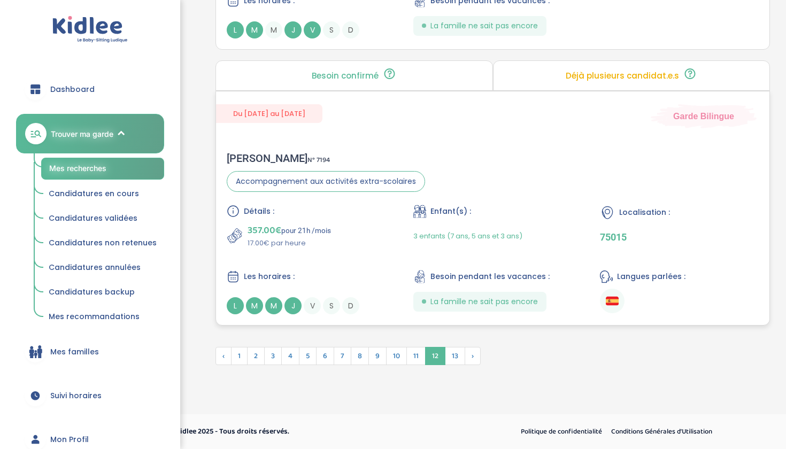
scroll to position [2903, 0]
click at [457, 356] on span "13" at bounding box center [455, 356] width 20 height 18
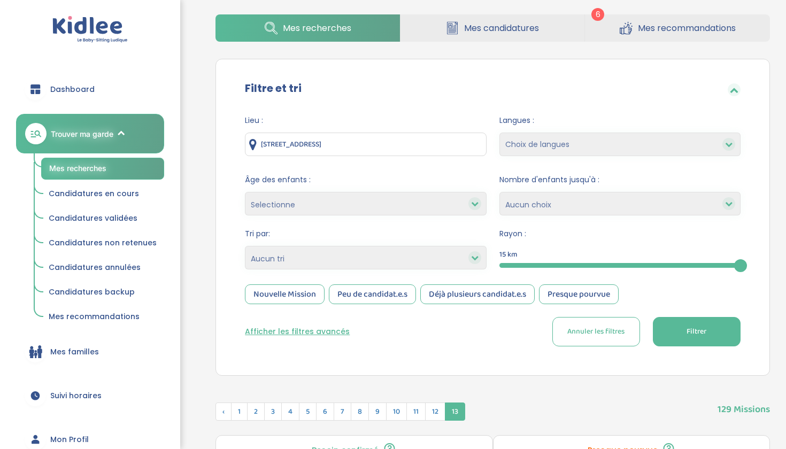
scroll to position [42, 0]
